Goal: Task Accomplishment & Management: Manage account settings

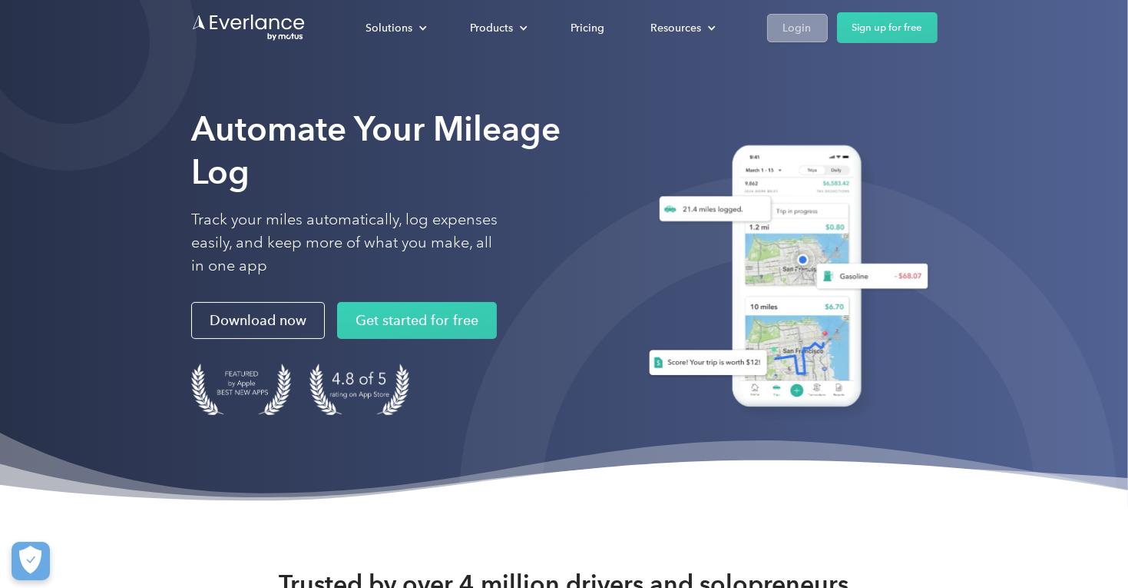
click at [782, 22] on link "Login" at bounding box center [797, 28] width 61 height 28
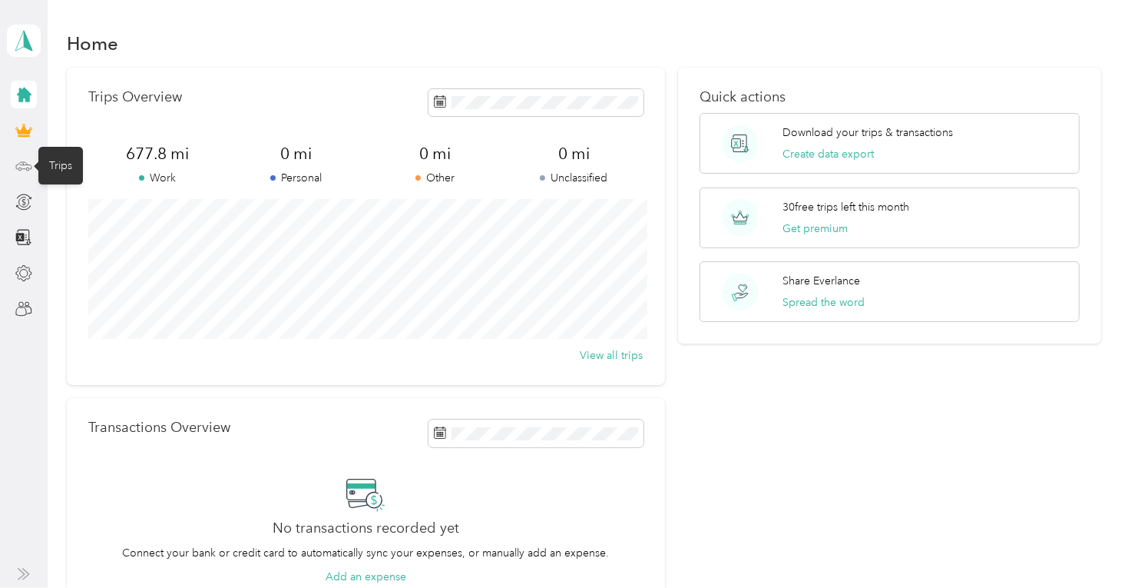
click at [21, 167] on icon at bounding box center [23, 165] width 17 height 17
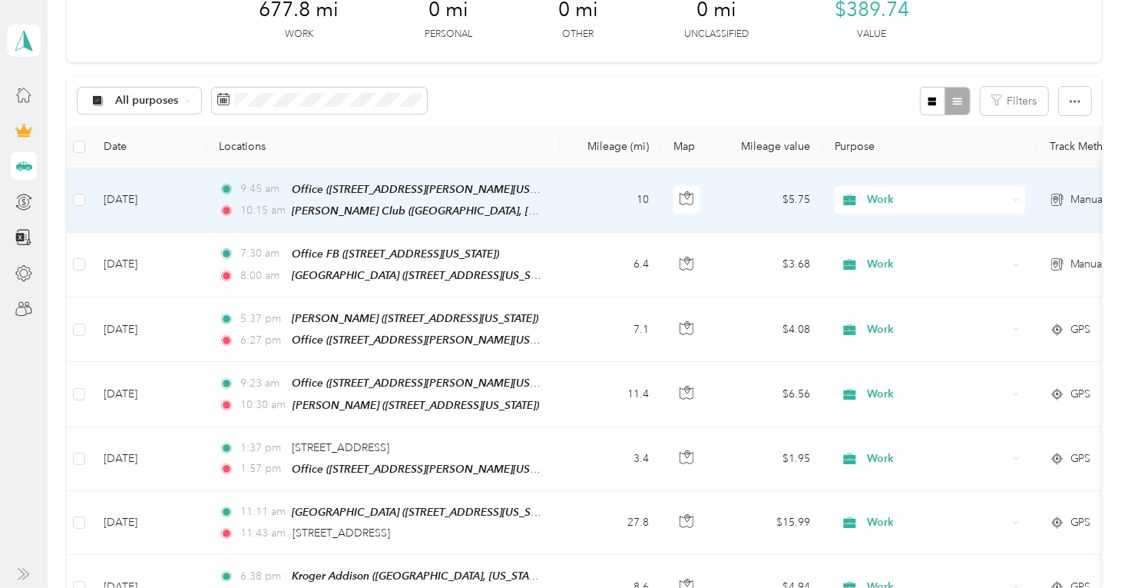
scroll to position [235, 0]
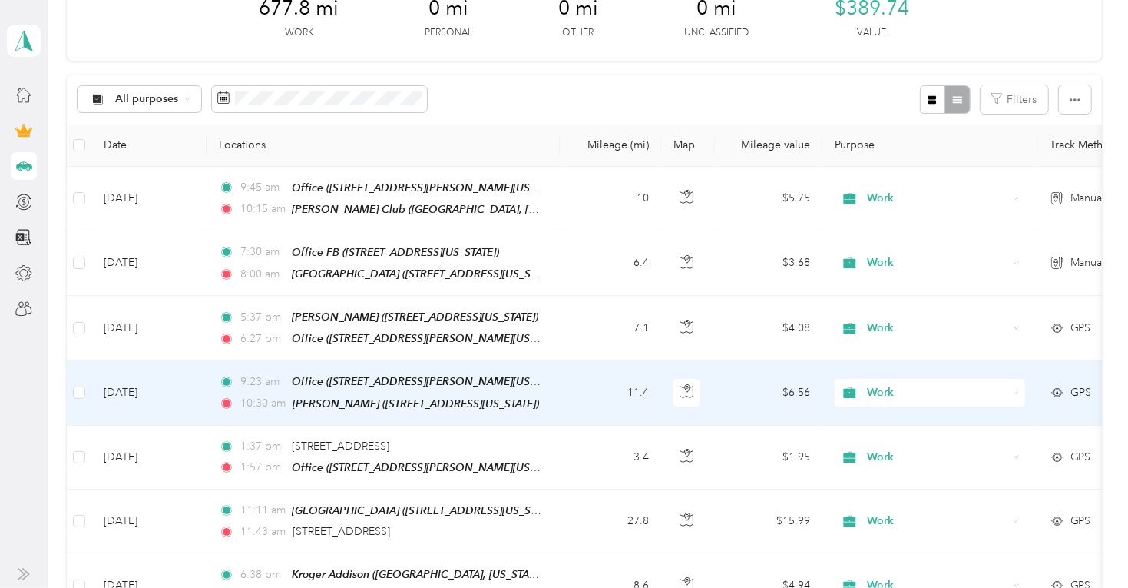
click at [593, 392] on td "11.4" at bounding box center [610, 392] width 101 height 65
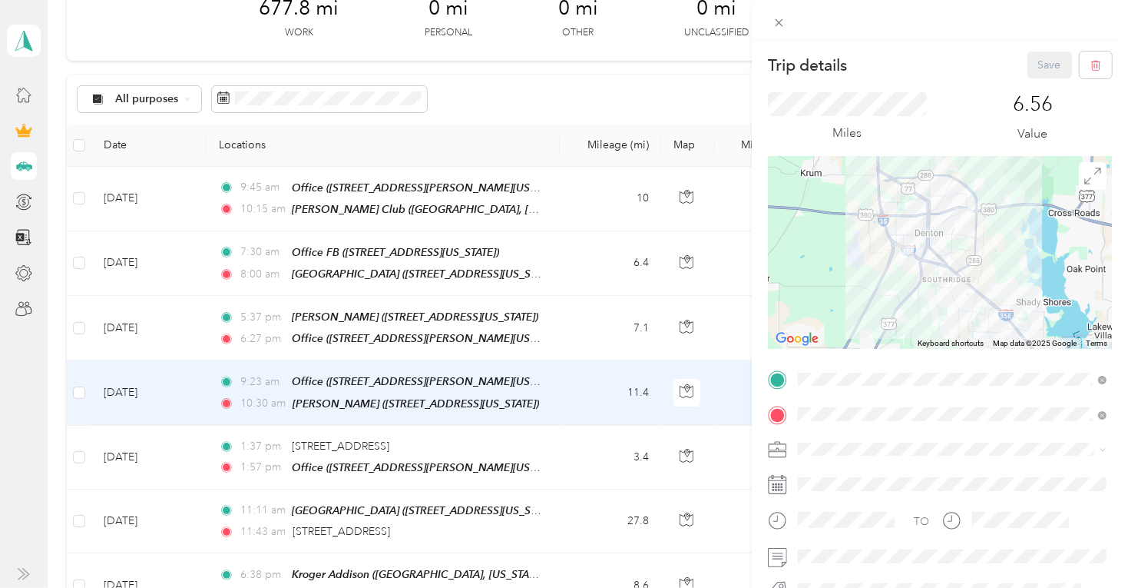
click at [528, 326] on div "Trip details Save This trip cannot be edited because it is either under review,…" at bounding box center [564, 294] width 1128 height 588
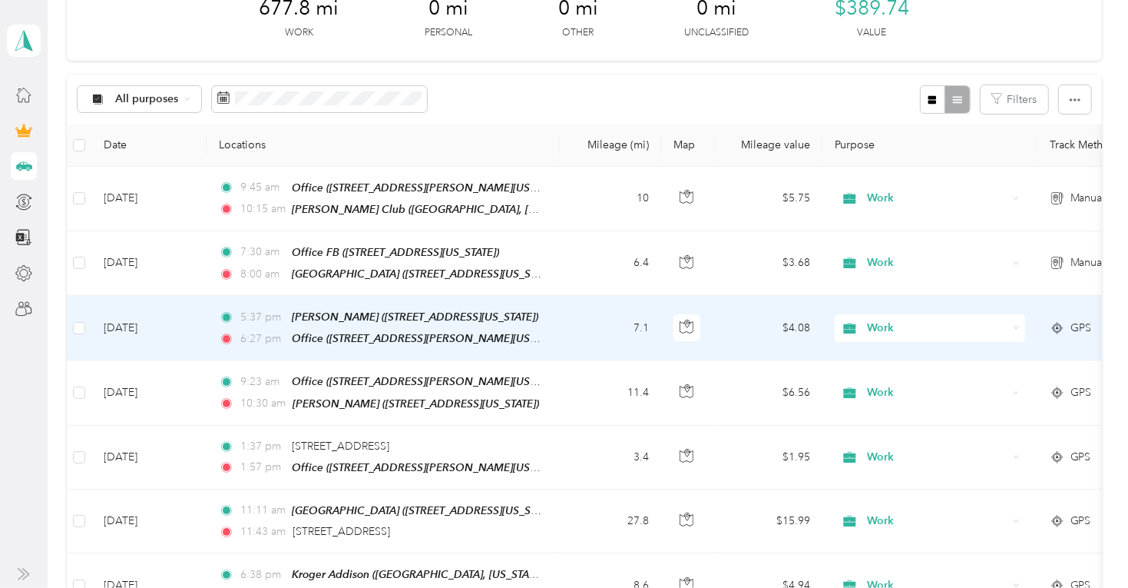
click at [528, 330] on div "6:27 pm Office (2809 Beverly Dr, Denton, Texas)" at bounding box center [380, 339] width 323 height 18
